Goal: Navigation & Orientation: Find specific page/section

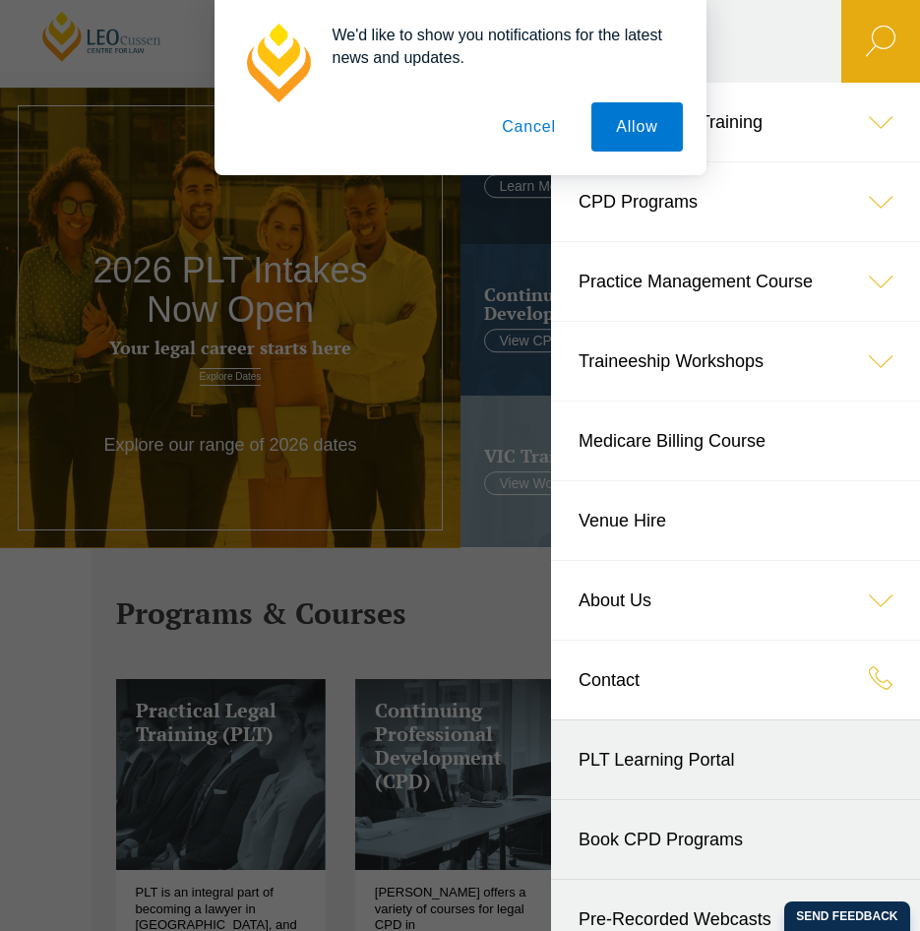
click at [512, 125] on button "Cancel" at bounding box center [528, 126] width 103 height 49
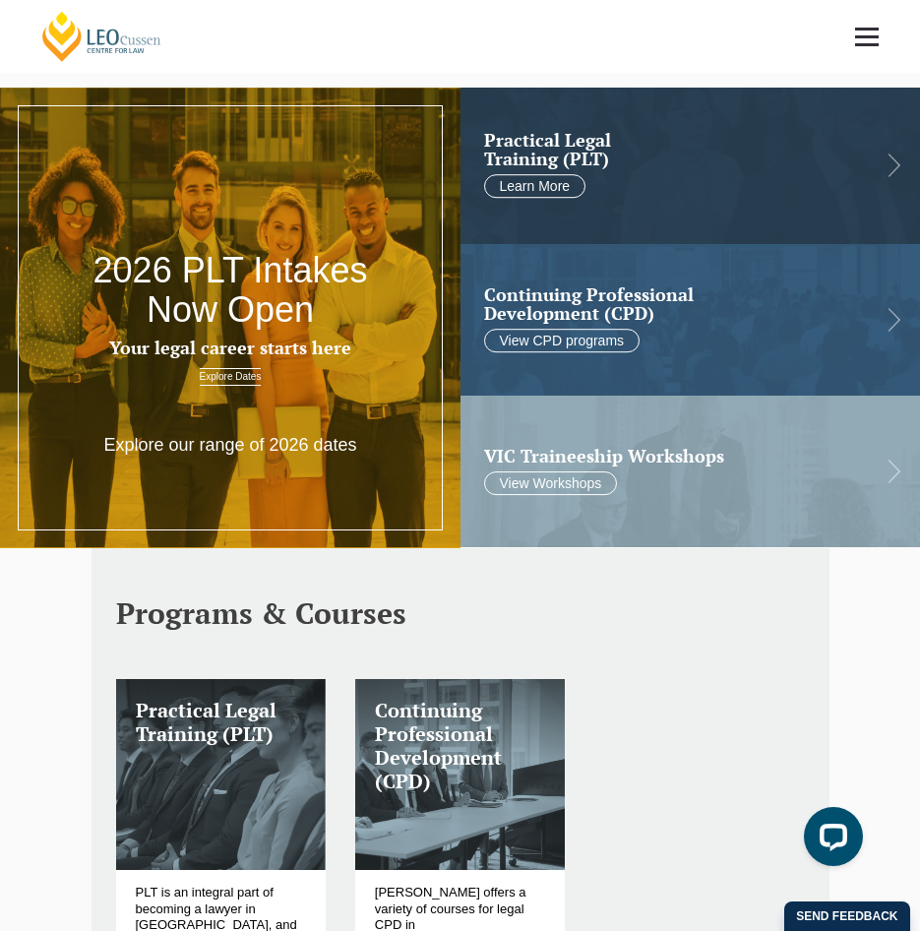
click at [847, 45] on link at bounding box center [866, 36] width 73 height 73
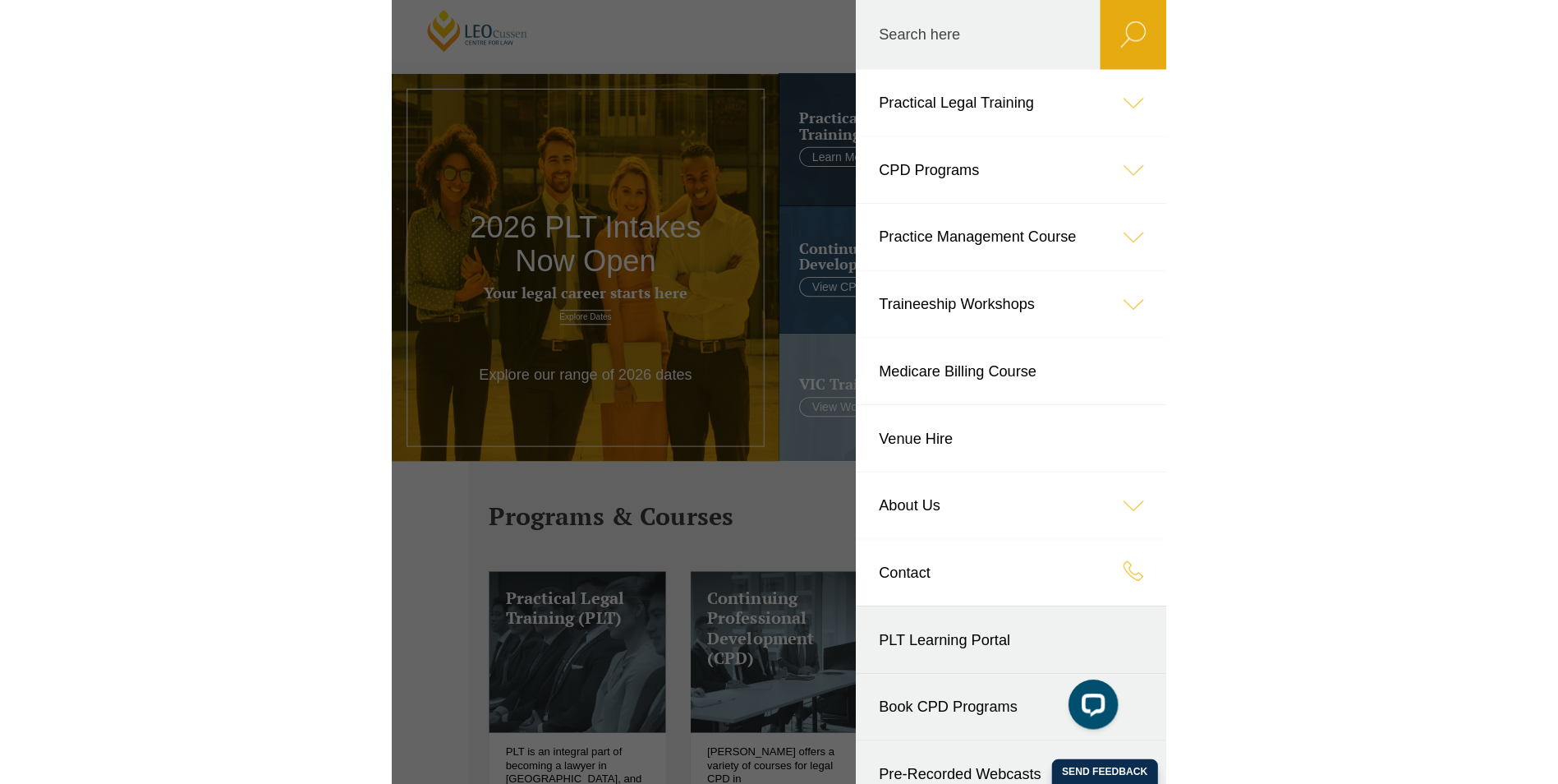
scroll to position [24, 0]
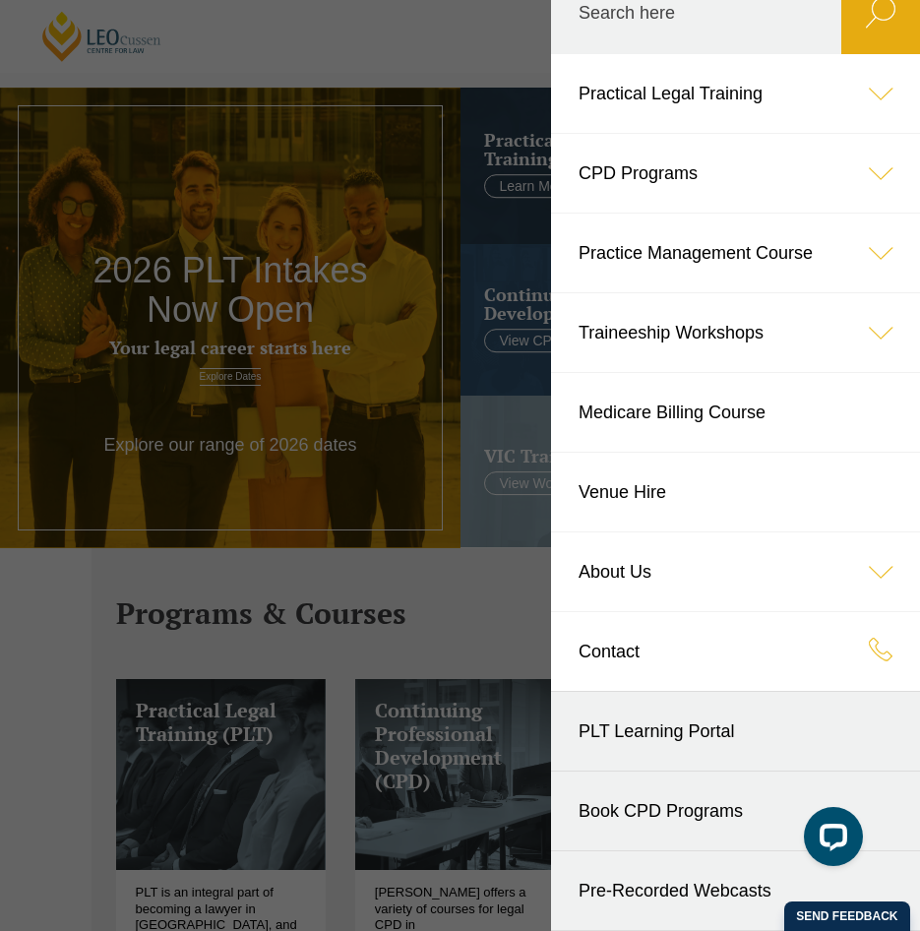
click at [672, 750] on link "PLT Learning Portal" at bounding box center [735, 731] width 369 height 79
